Goal: Ask a question: Seek information or help from site administrators or community

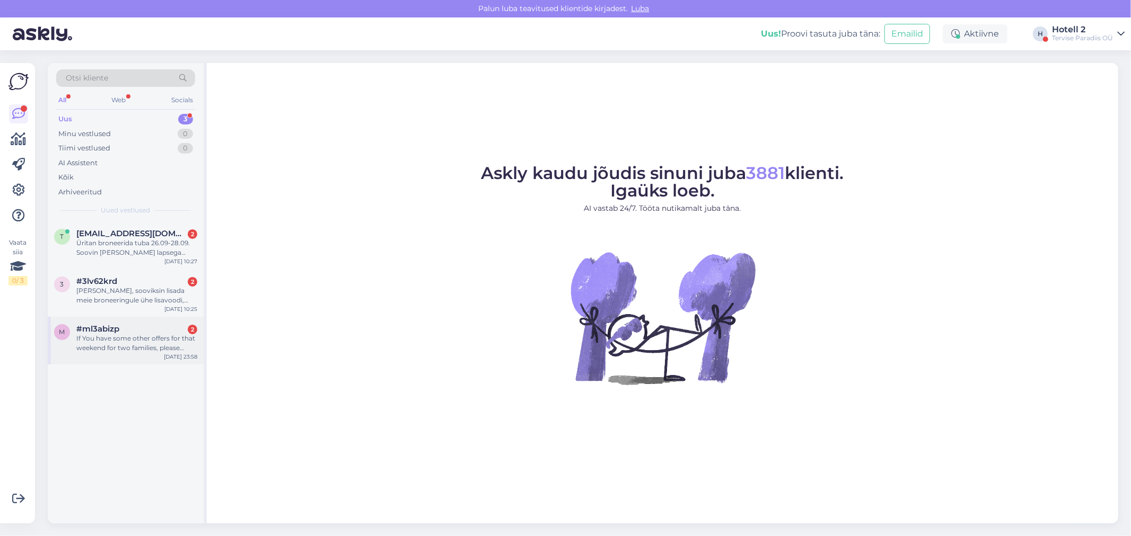
click at [114, 322] on div "m #ml3abizp 2 If You have some other offers for that weekend for two families, …" at bounding box center [126, 341] width 156 height 48
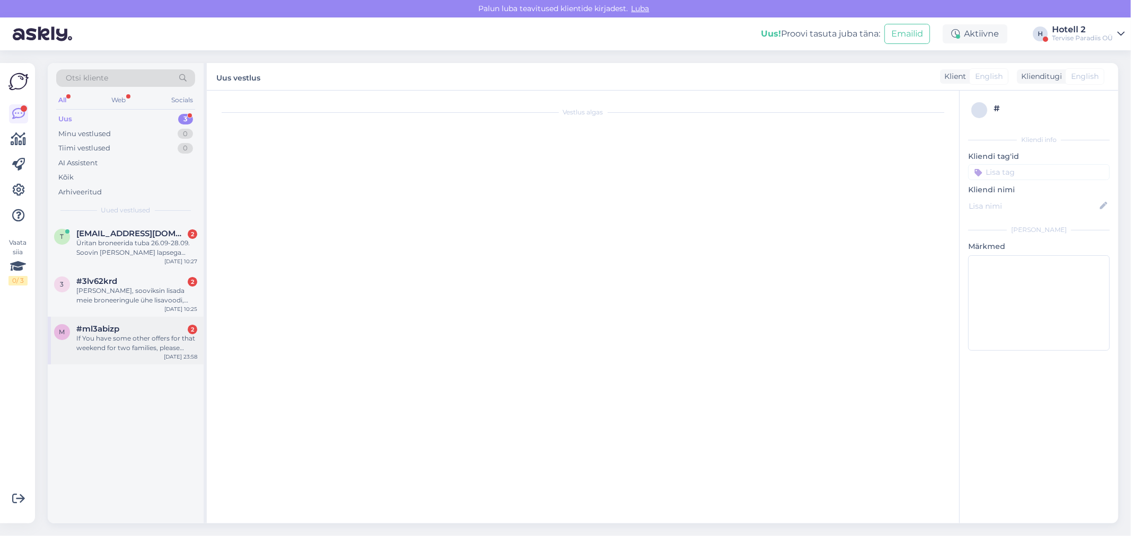
scroll to position [192, 0]
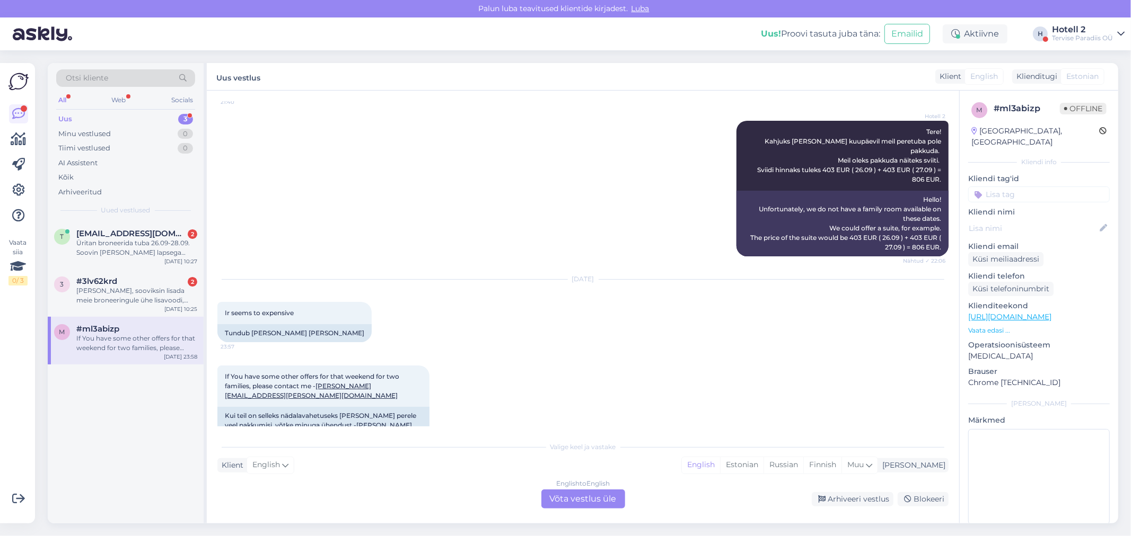
click at [581, 503] on div "English to English Võta vestlus üle" at bounding box center [583, 499] width 84 height 19
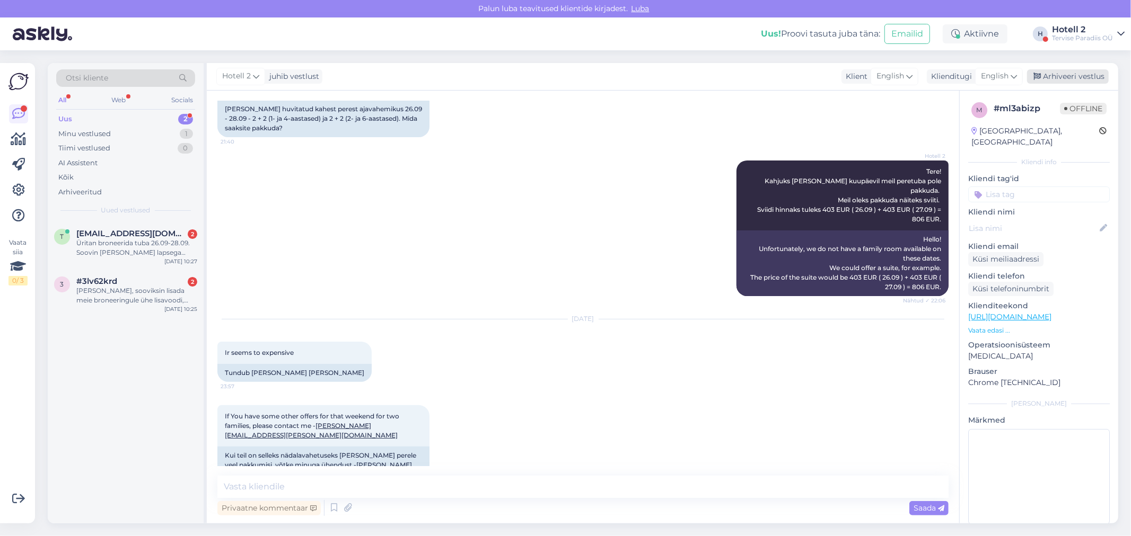
click at [1055, 72] on div "Arhiveeri vestlus" at bounding box center [1068, 76] width 82 height 14
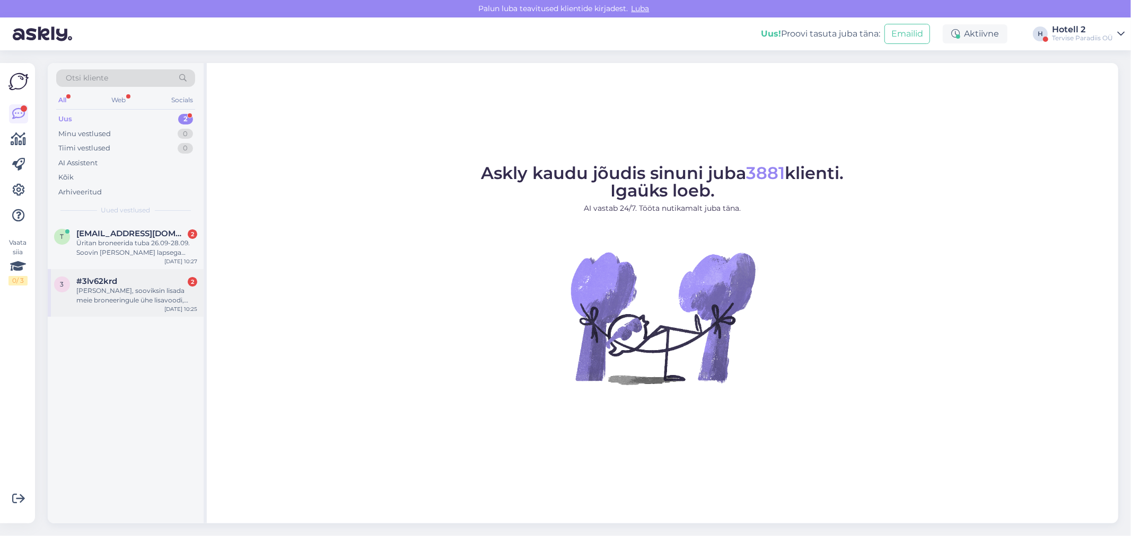
click at [112, 293] on div "[PERSON_NAME], sooviksin lisada meie broneeringule ühe lisavoodi, broneeringu n…" at bounding box center [136, 295] width 121 height 19
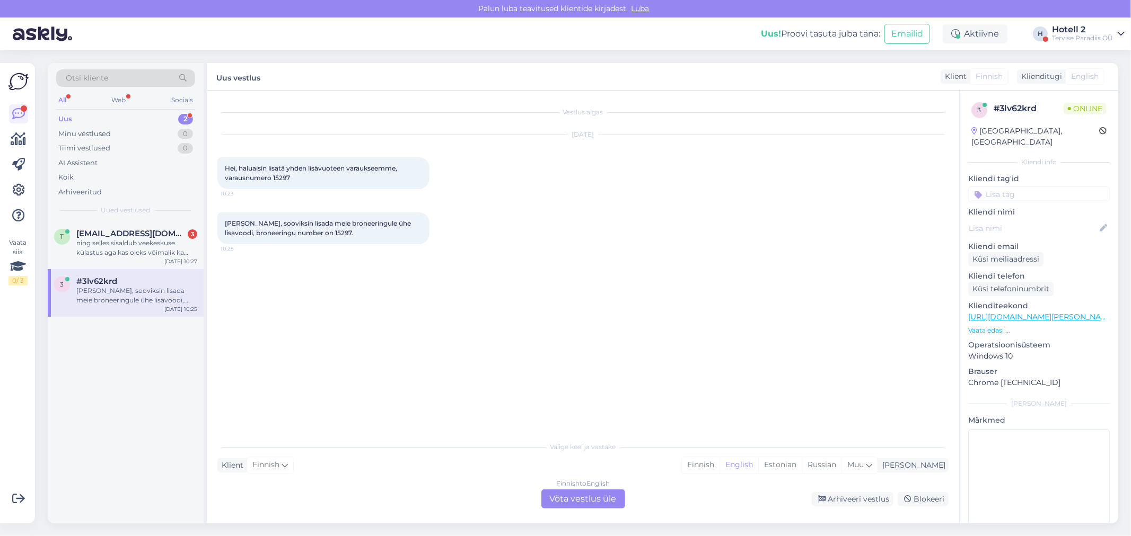
click at [110, 287] on div "[PERSON_NAME], sooviksin lisada meie broneeringule ühe lisavoodi, broneeringu n…" at bounding box center [136, 295] width 121 height 19
click at [582, 497] on div "Finnish to English Võta vestlus üle" at bounding box center [583, 499] width 84 height 19
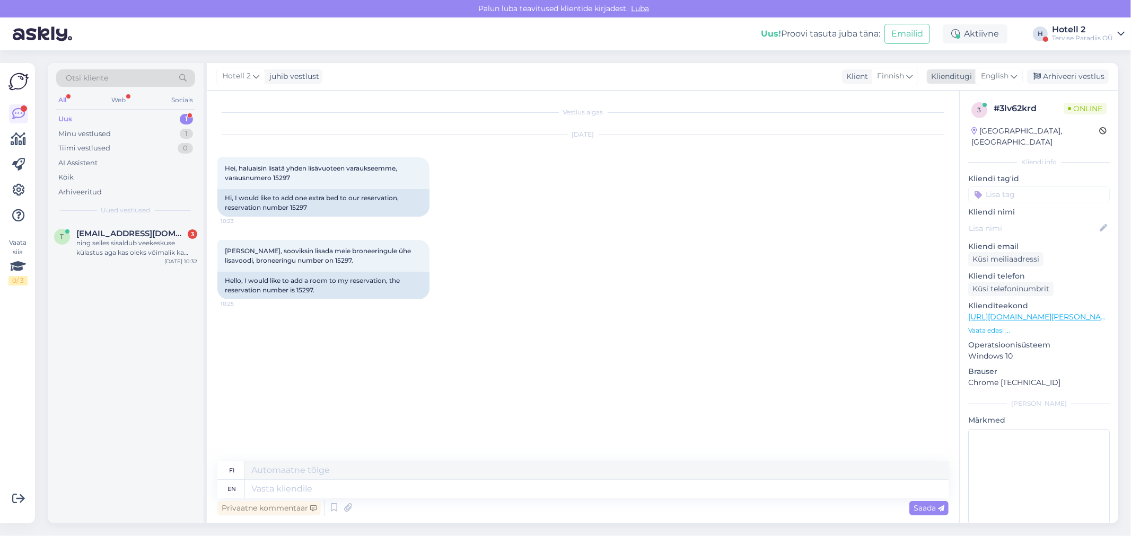
click at [999, 68] on div "English" at bounding box center [999, 76] width 48 height 17
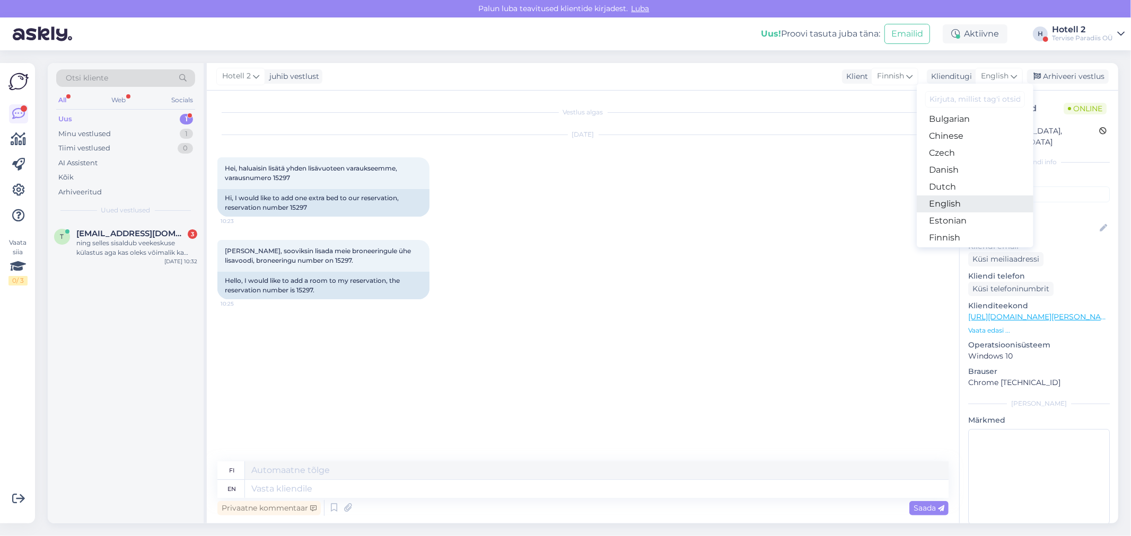
scroll to position [59, 0]
click at [962, 200] on link "Estonian" at bounding box center [975, 200] width 117 height 17
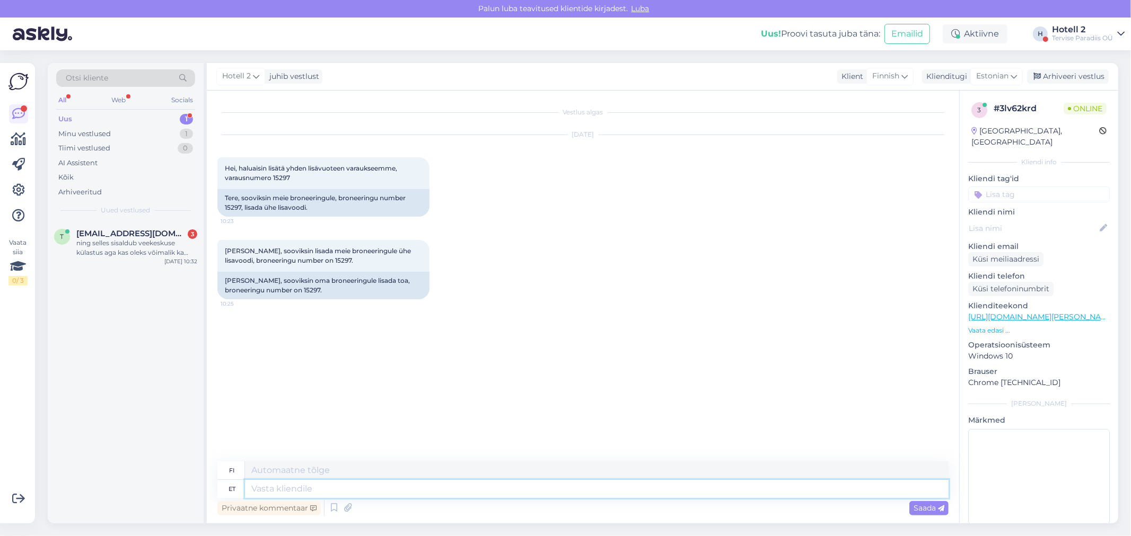
click at [309, 489] on textarea at bounding box center [596, 489] width 703 height 18
type textarea "Tere!"
type textarea "Hei"
type textarea "Tere!"
type textarea "Hei!"
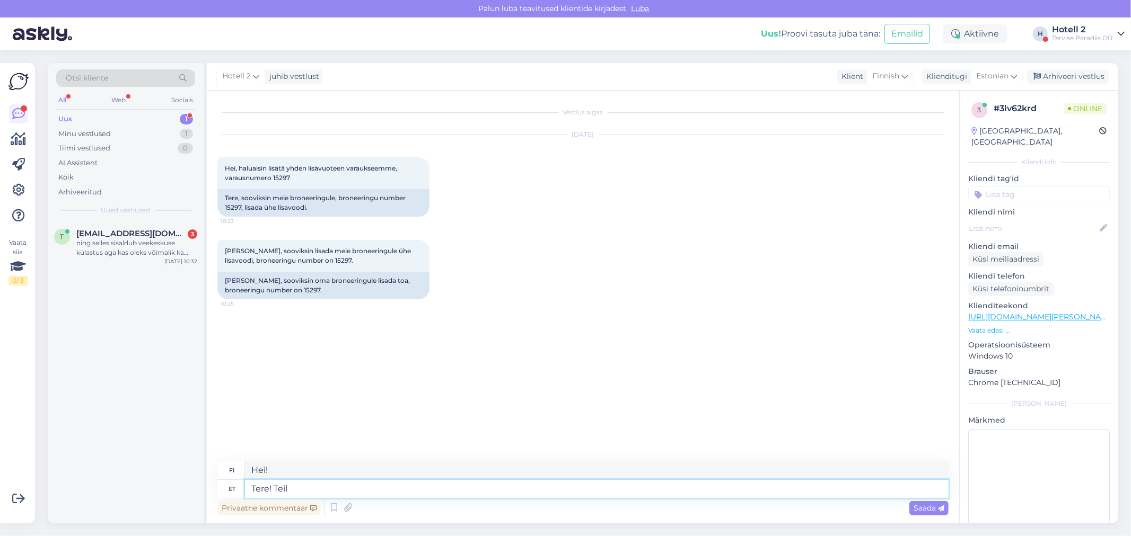
type textarea "Tere! Teil"
type textarea "Hei! Sinä"
type textarea "Tere! Teil on"
type textarea "Hei! [GEOGRAPHIC_DATA] on"
type textarea "Tere! Teil on twn"
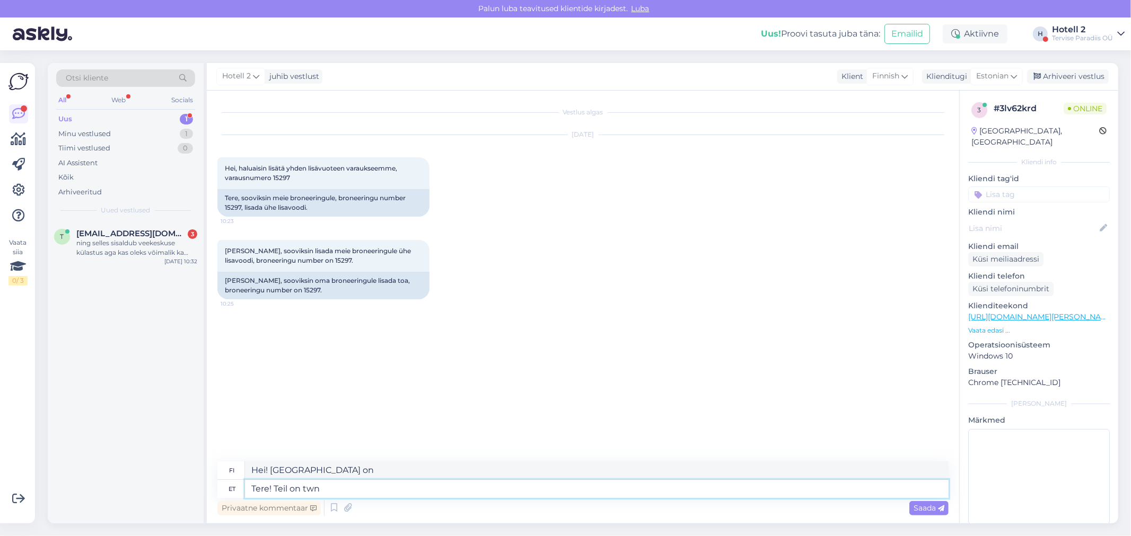
type textarea "Hei! [GEOGRAPHIC_DATA] on kaupunki"
type textarea "Tere! Teil on twn tuba ja"
type textarea "Hei! Onko teillä kahden [PERSON_NAME] huone?"
type textarea "Tere! Teil on twn tuba ja"
type textarea "Hei! Onko teillä kahden [PERSON_NAME] huone ja"
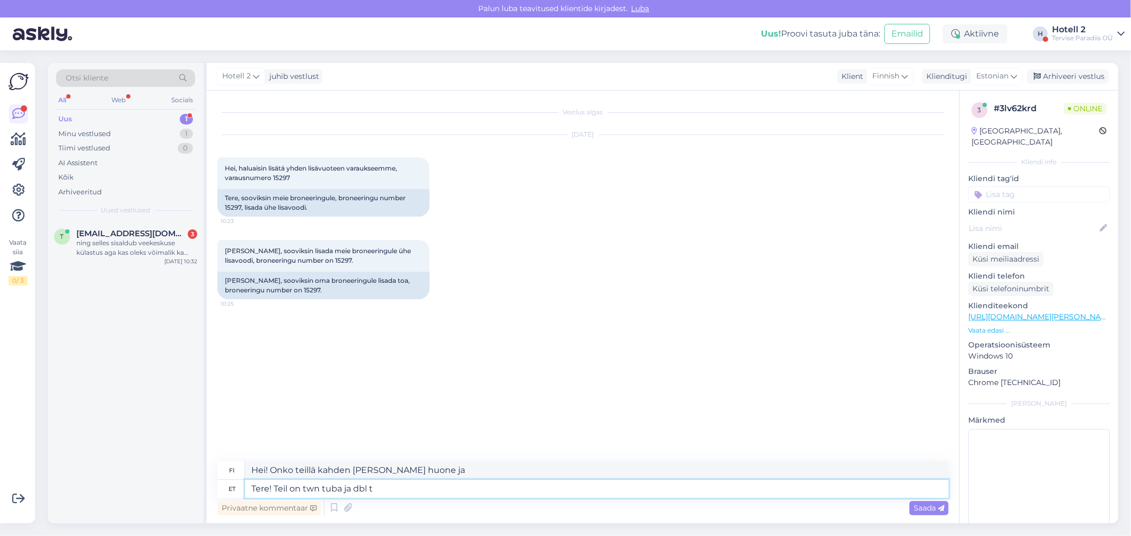
type textarea "Tere! Teil on twn tuba ja dbl tu"
type textarea "Hei! Onko teillä kahden [PERSON_NAME] huone ja kahden [PERSON_NAME] huone, joss…"
type textarea "Tere! Teil on twn tuba ja dbl tuba b"
type textarea "Hei! Sinulla on kahden [PERSON_NAME] huone ja kahden [PERSON_NAME] huone."
type textarea "Tere! Teil on twn tuba ja dbl tuba broneeritud."
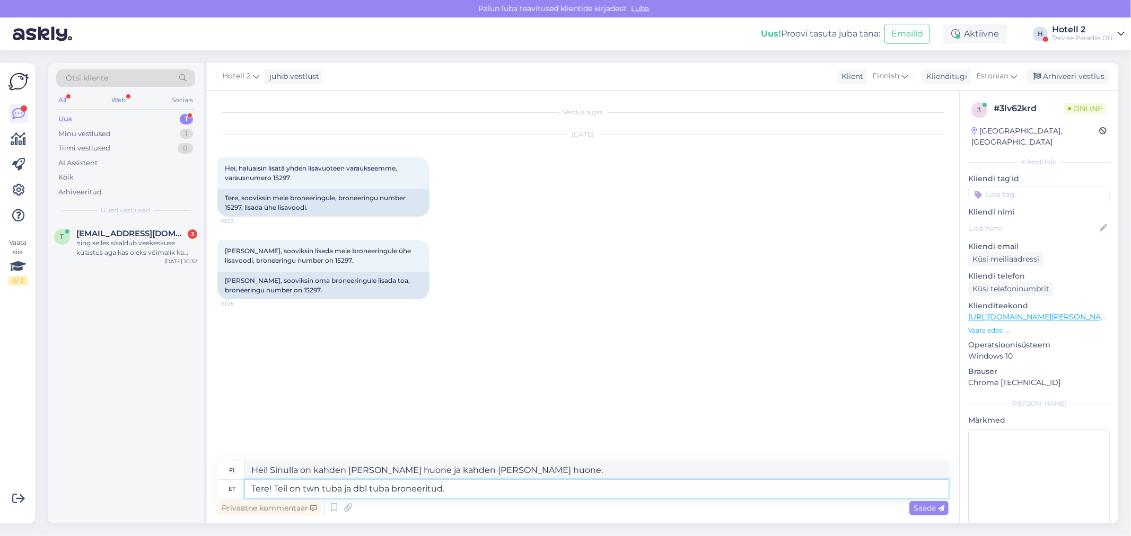
type textarea "Hei! [PERSON_NAME] varannut huoneen, jossa on kaksi erillistä vuodetta ja kaksi…"
type textarea "Tere! Teil on twn tuba ja dbl tuba broneeritud. Millisesse t"
type textarea "Hei! [PERSON_NAME] varannut kahden [PERSON_NAME] huoneen (twin) ja kahden [PERS…"
type textarea "Tere! Teil on twn tuba ja dbl tuba broneeritud. Millisesse tuppa"
type textarea "Hei! [PERSON_NAME] varannut kahden [PERSON_NAME] huoneen (twin) ja kahden [PERS…"
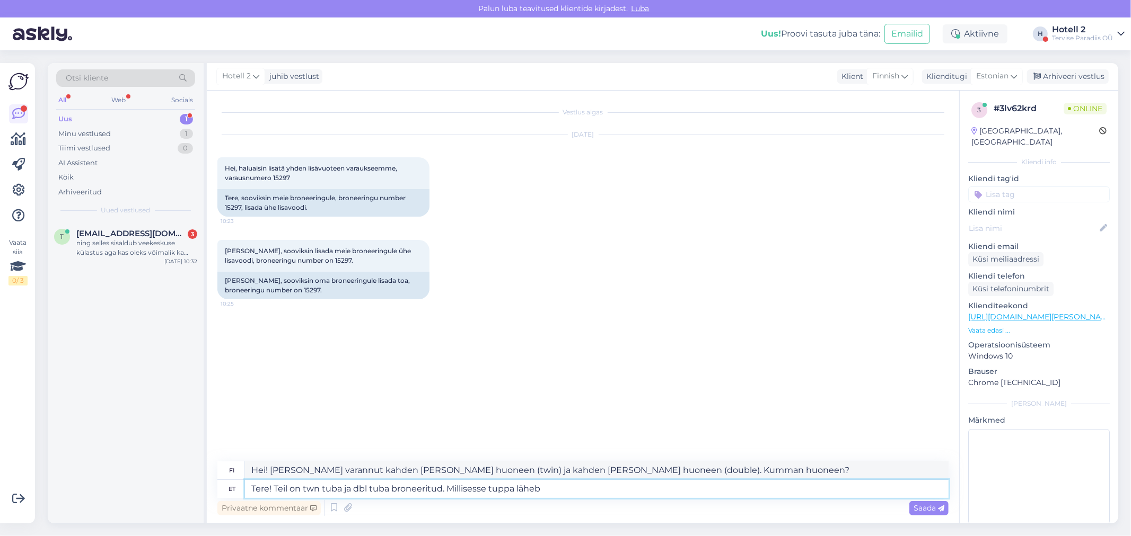
type textarea "Tere! Teil on twn tuba ja dbl tuba broneeritud. Millisesse tuppa läheb"
type textarea "Hei! [PERSON_NAME] varannut kahden [PERSON_NAME] huoneen ja kahden [PERSON_NAME…"
type textarea "Tere! Teil on twn tuba ja dbl tuba broneeritud. Millisesse tuppa läheb lisavood…"
type textarea "Hei! [PERSON_NAME] varannut kahden [PERSON_NAME] huoneen (twin) ja kahden [PERS…"
type textarea "Tere! Teil on twn tuba ja dbl tuba broneeritud. Millisesse tuppa läheb lisavood…"
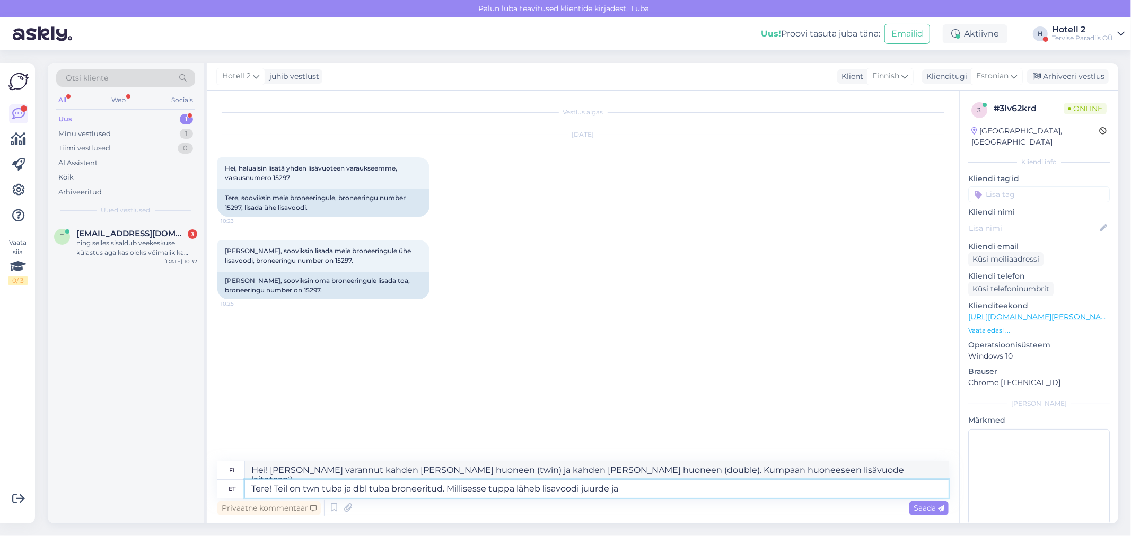
type textarea "Hei! [PERSON_NAME] varannut kahden [PERSON_NAME] huoneen, jossa on kaksi erilli…"
type textarea "Tere! Teil on twn tuba ja dbl tuba broneeritud. Millisesse tuppa läheb lisavood…"
type textarea "Hei! [PERSON_NAME] varannut kahden [PERSON_NAME] huoneen kahdella vuoteella ja …"
type textarea "Tere! Teil on twn tuba ja dbl tuba broneeritud. Millisesse tuppa läheb lisavood…"
type textarea "Hei! [PERSON_NAME] varannut kahden [PERSON_NAME] huoneen, jossa on kaksi erilli…"
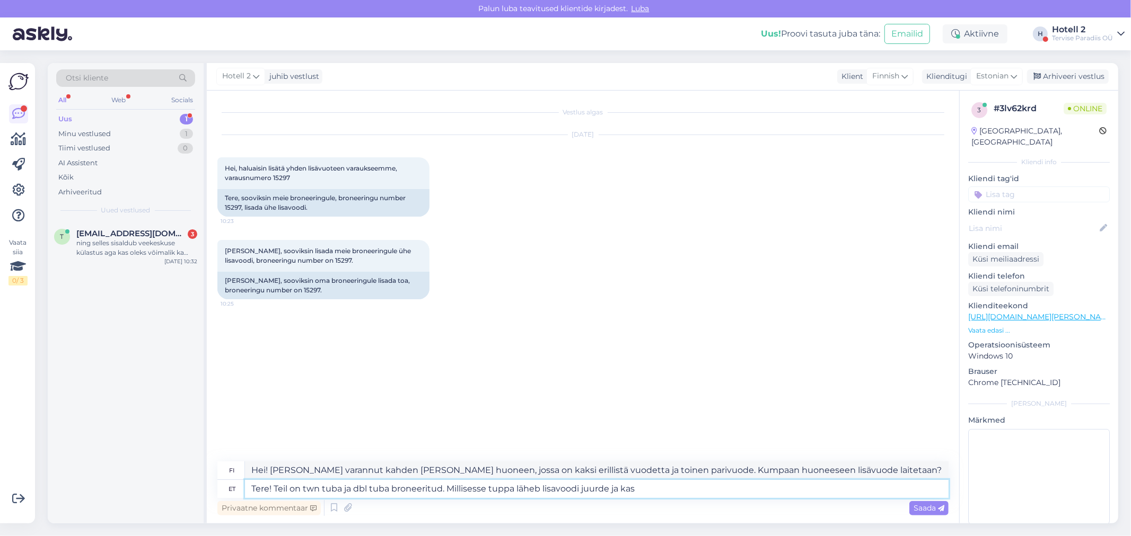
type textarea "Tere! Teil on twn tuba ja dbl tuba broneeritud. Millisesse tuppa läheb lisavood…"
type textarea "Hei! [PERSON_NAME] varannut kahden [PERSON_NAME] huoneen, jossa on kaksi erilli…"
type textarea "Tere! Teil on twn tuba ja dbl tuba broneeritud. Millisesse tuppa läheb lisavood…"
type textarea "Hei! [PERSON_NAME] varannut kahden [PERSON_NAME] huoneen (twin) ja kahden [PERS…"
type textarea "Tere! Teil on twn tuba ja dbl tuba broneeritud. Millisesse tuppa läheb lisavood…"
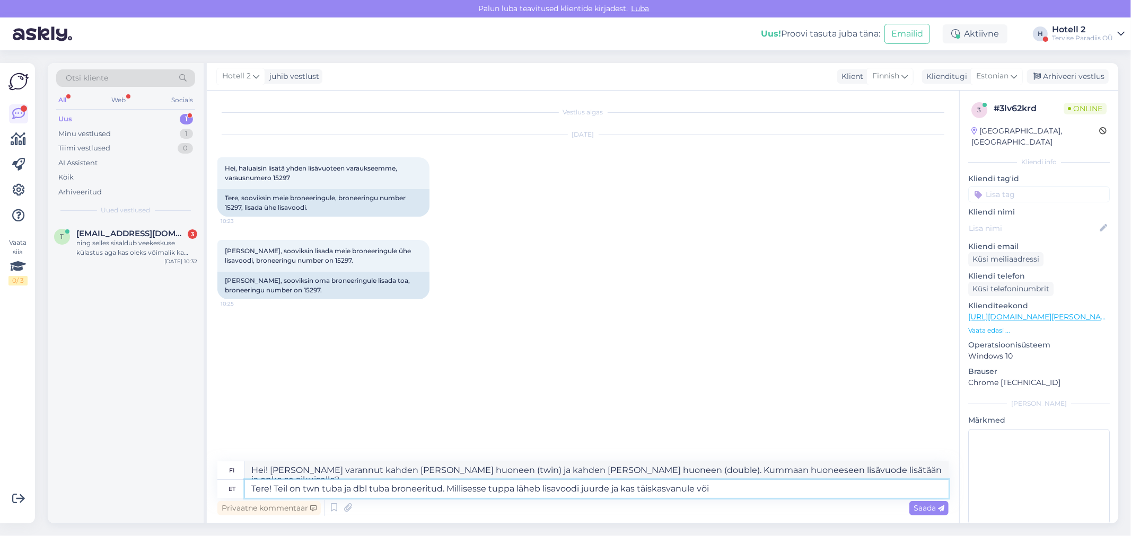
type textarea "Hei! [PERSON_NAME] varannut kahden [PERSON_NAME] huoneen (twin) ja kahden [PERS…"
type textarea "Tere! Teil on twn tuba ja dbl tuba broneeritud. Millisesse tuppa läheb lisavood…"
type textarea "Hei! [PERSON_NAME] varannut kahden [PERSON_NAME] huoneen (twin) ja kahden [PERS…"
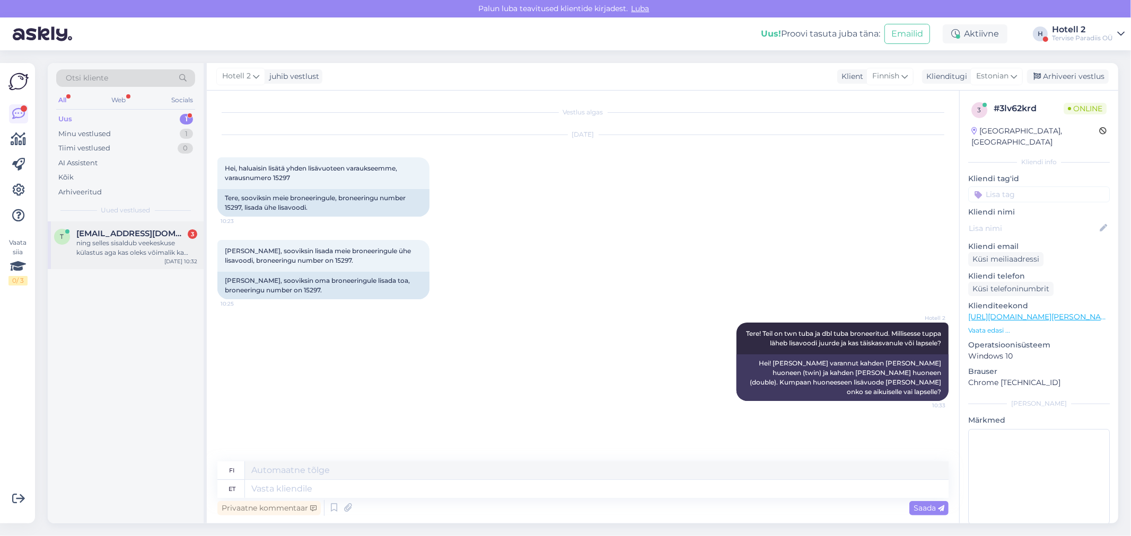
click at [117, 242] on div "ning selles sisaldub veekeskuse külastus aga kas oleks võimalik ka [GEOGRAPHIC_…" at bounding box center [136, 248] width 121 height 19
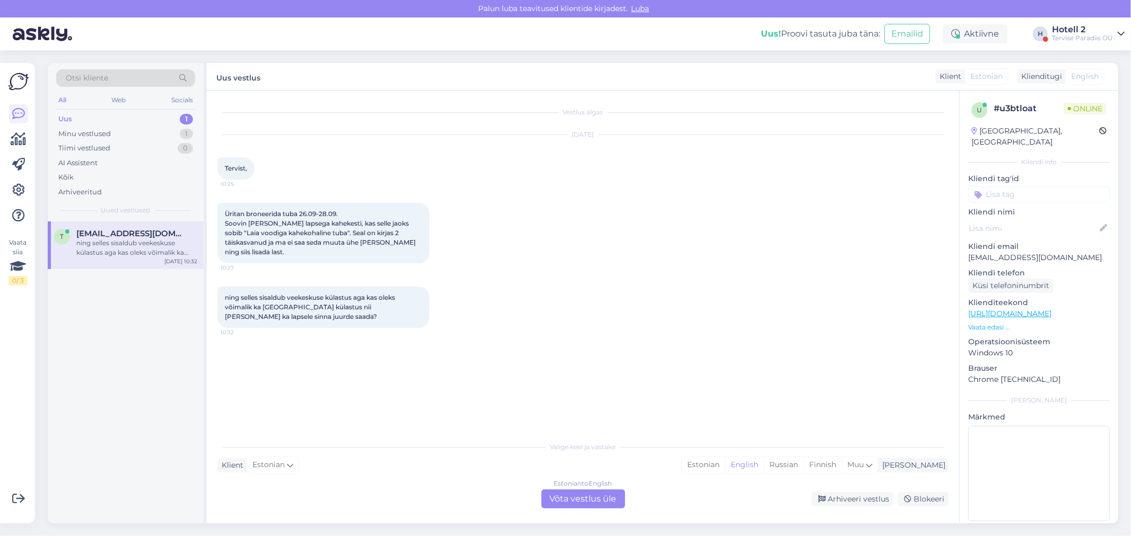
click at [587, 495] on div "Estonian to English Võta vestlus üle" at bounding box center [583, 499] width 84 height 19
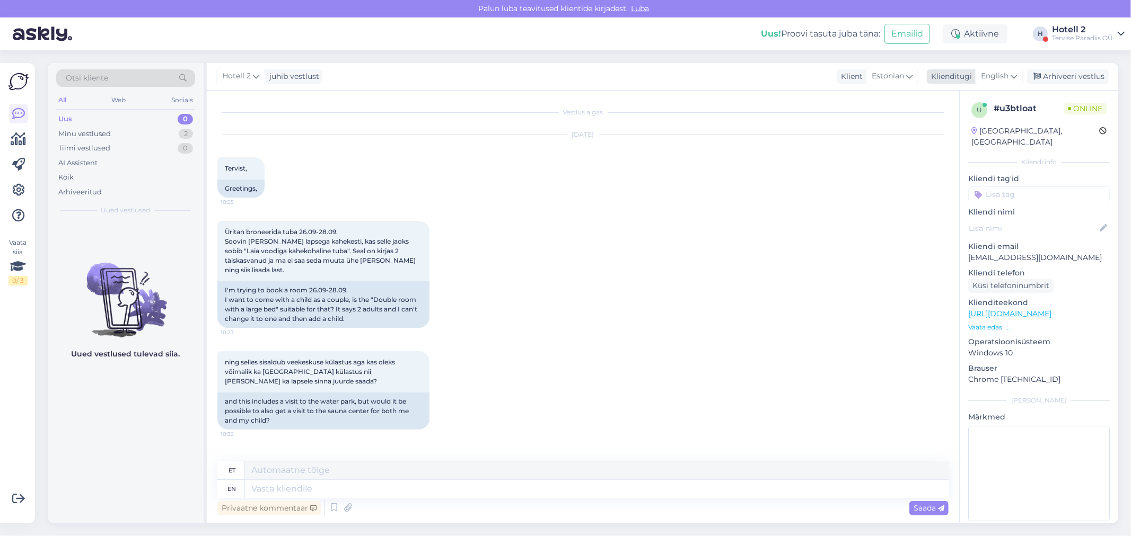
click at [997, 69] on div "English" at bounding box center [999, 76] width 48 height 17
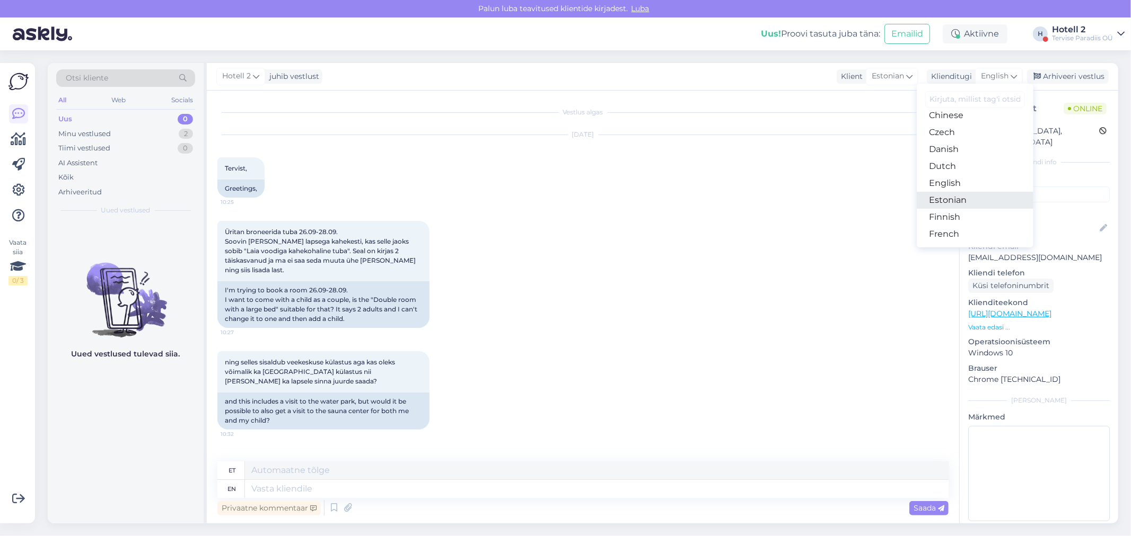
click at [961, 196] on link "Estonian" at bounding box center [975, 200] width 117 height 17
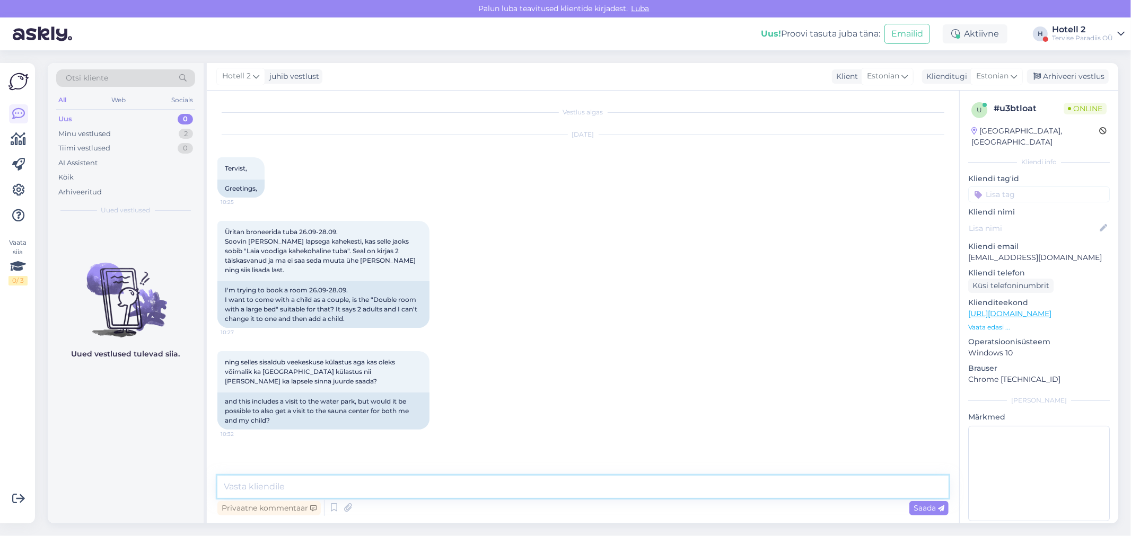
click at [378, 485] on textarea at bounding box center [582, 487] width 731 height 22
type textarea "B"
type textarea "Tere, broneerimisoovist saate kirjutada [EMAIL_ADDRESS][DOMAIN_NAME]"
click at [934, 507] on span "Saada" at bounding box center [928, 509] width 31 height 10
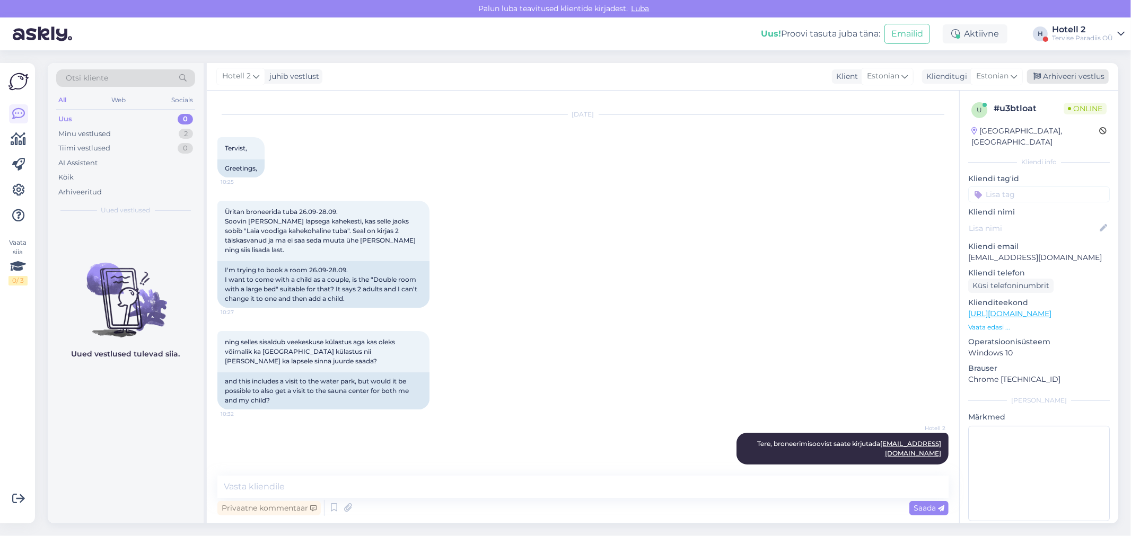
click at [1068, 71] on div "Arhiveeri vestlus" at bounding box center [1068, 76] width 82 height 14
